Goal: Transaction & Acquisition: Purchase product/service

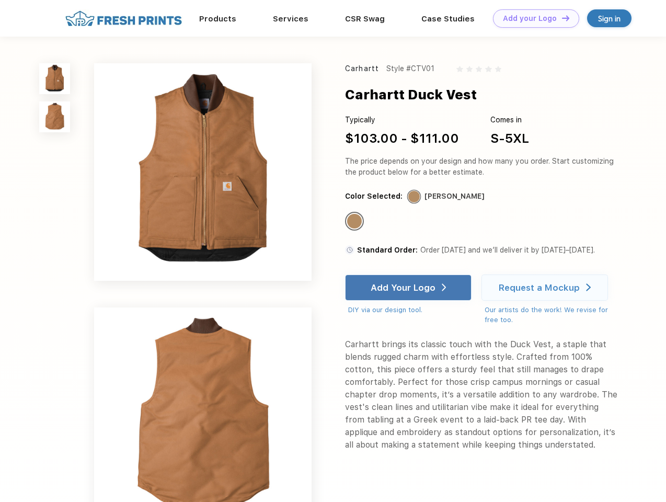
click at [532, 18] on link "Add your Logo Design Tool" at bounding box center [536, 18] width 86 height 18
click at [0, 0] on div "Design Tool" at bounding box center [0, 0] width 0 height 0
click at [561, 18] on link "Add your Logo Design Tool" at bounding box center [536, 18] width 86 height 18
click at [55, 78] on img at bounding box center [54, 78] width 31 height 31
click at [55, 117] on img at bounding box center [54, 116] width 31 height 31
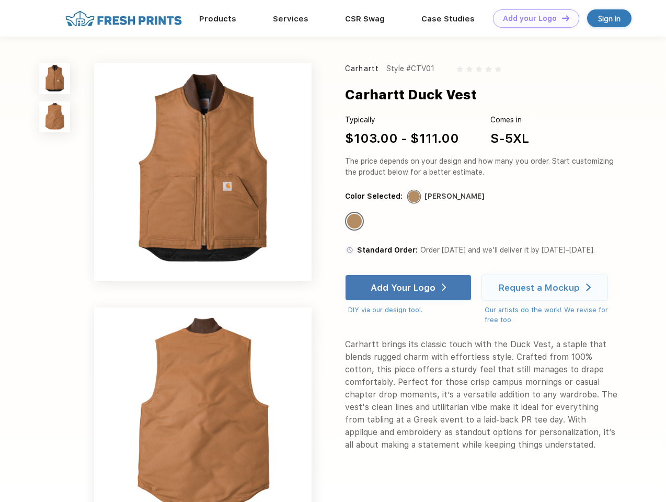
click at [356, 222] on div "Standard Color" at bounding box center [354, 221] width 15 height 15
click at [410, 288] on div "Add Your Logo" at bounding box center [403, 287] width 65 height 10
click at [547, 288] on div "Request a Mockup" at bounding box center [539, 287] width 81 height 10
